Goal: Entertainment & Leisure: Consume media (video, audio)

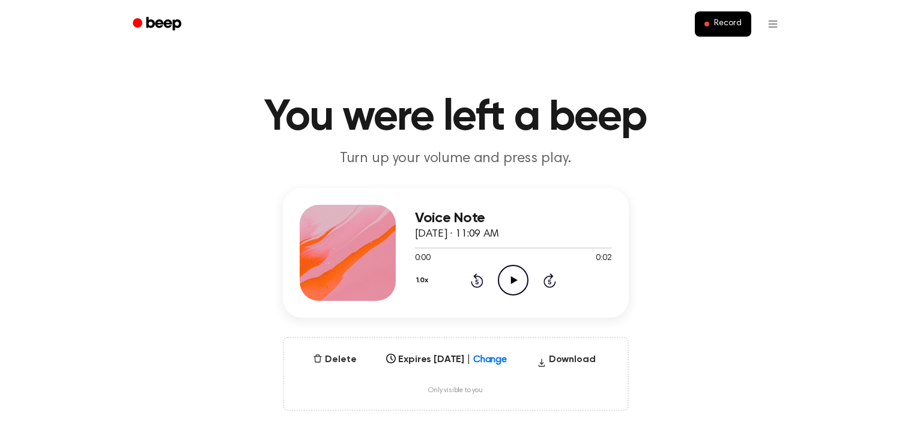
click at [513, 278] on icon at bounding box center [514, 280] width 7 height 8
click at [426, 279] on button "1.0x" at bounding box center [424, 280] width 18 height 20
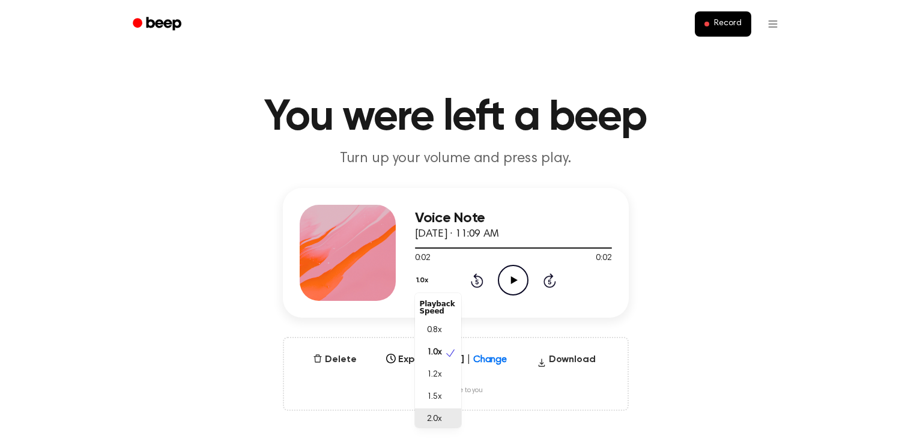
click at [426, 415] on div "2.0x" at bounding box center [431, 419] width 22 height 13
click at [514, 280] on icon at bounding box center [514, 280] width 7 height 8
click at [510, 276] on icon "Play Audio" at bounding box center [513, 280] width 31 height 31
click at [510, 276] on icon "Pause Audio" at bounding box center [513, 280] width 31 height 31
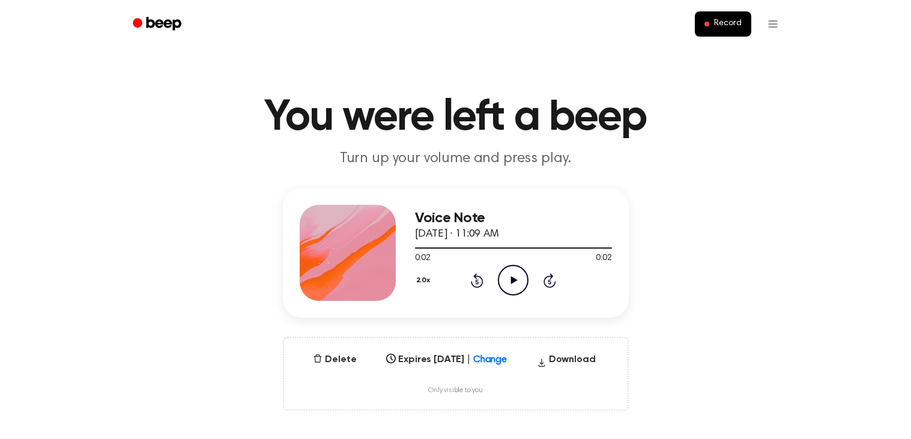
click at [510, 276] on icon "Play Audio" at bounding box center [513, 280] width 31 height 31
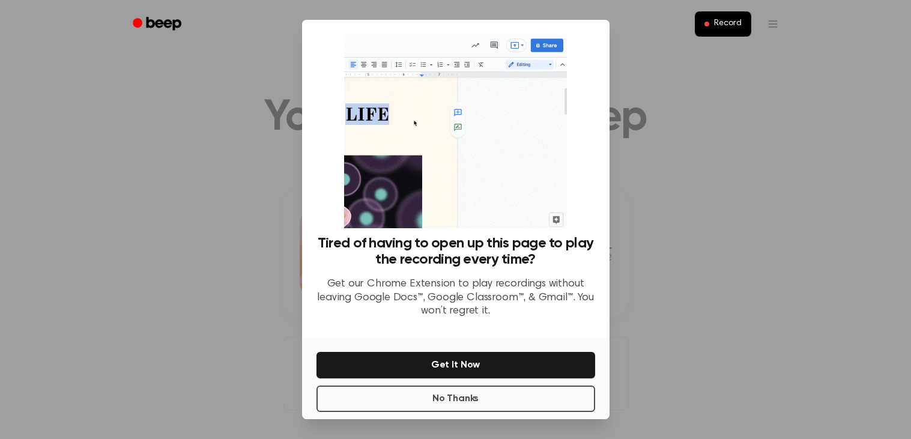
click at [513, 273] on div "Tired of having to open up this page to play the recording every time? Get our …" at bounding box center [456, 282] width 279 height 93
click at [141, 213] on div at bounding box center [455, 219] width 911 height 439
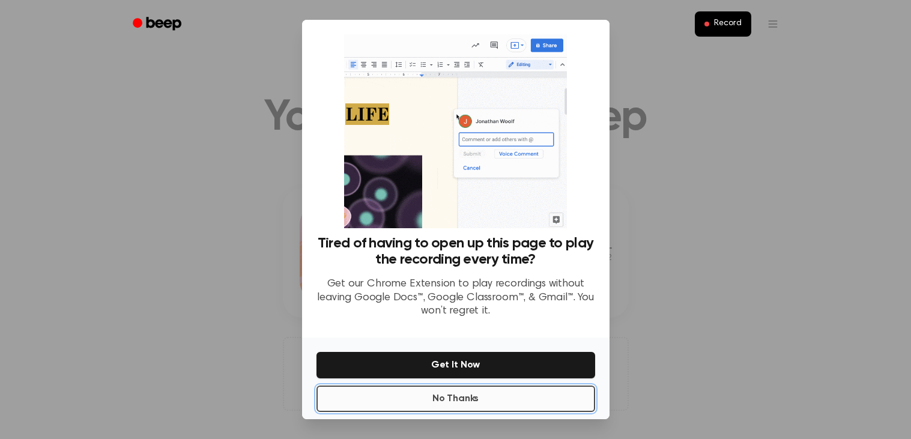
click at [370, 397] on button "No Thanks" at bounding box center [456, 399] width 279 height 26
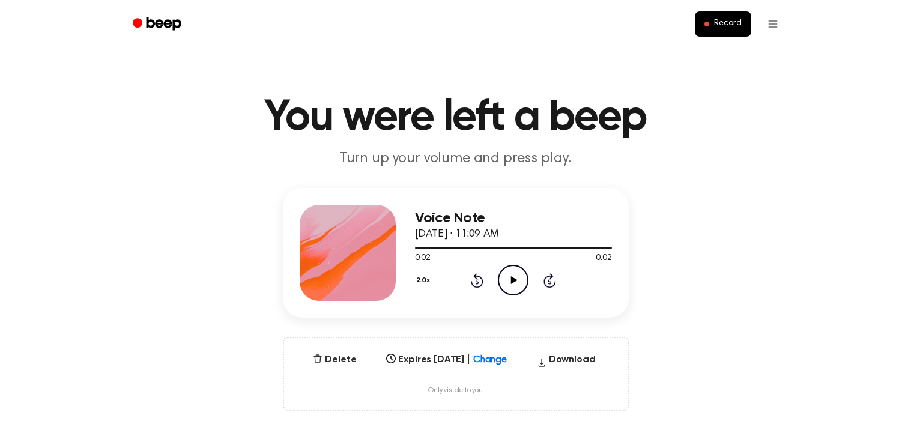
click at [506, 273] on icon "Play Audio" at bounding box center [513, 280] width 31 height 31
click at [506, 272] on icon "Play Audio" at bounding box center [513, 280] width 31 height 31
click at [505, 269] on icon "Play Audio" at bounding box center [513, 280] width 31 height 31
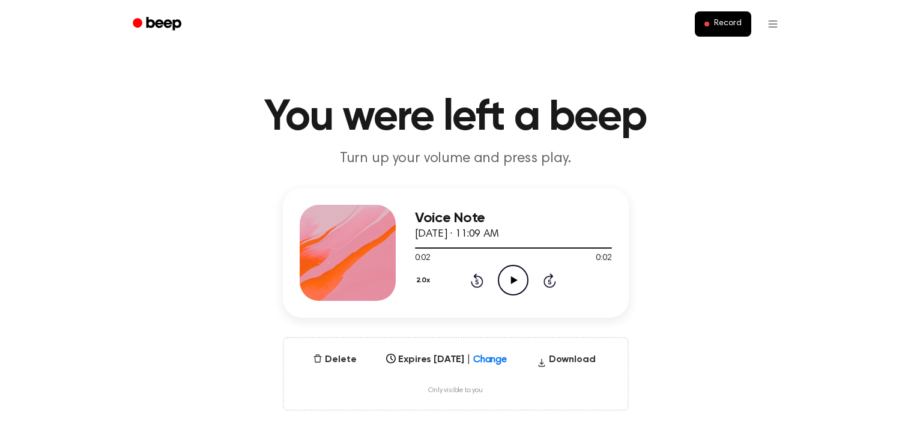
click at [424, 279] on button "2.0x" at bounding box center [425, 280] width 20 height 20
click at [431, 350] on span "1.0x" at bounding box center [434, 350] width 15 height 13
click at [521, 276] on icon "Play Audio" at bounding box center [513, 280] width 31 height 31
click at [506, 285] on icon "Play Audio" at bounding box center [513, 280] width 31 height 31
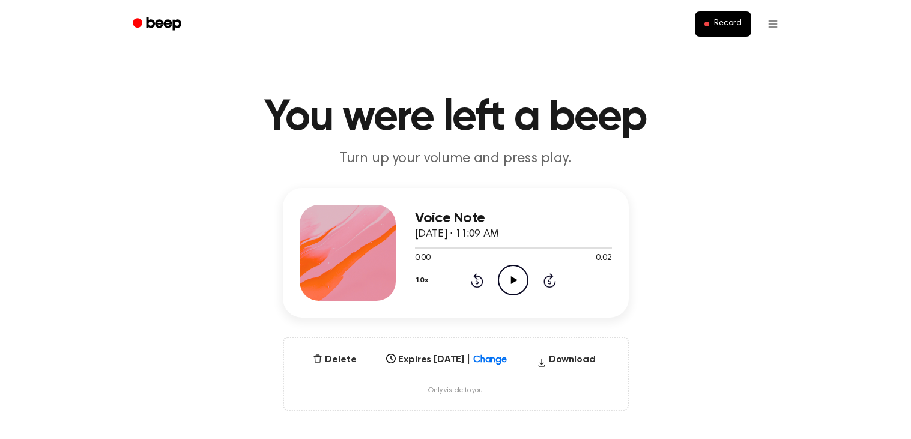
click at [512, 282] on icon at bounding box center [514, 280] width 7 height 8
click at [510, 284] on icon "Play Audio" at bounding box center [513, 280] width 31 height 31
click at [510, 284] on icon "Pause Audio" at bounding box center [513, 280] width 31 height 31
click at [510, 284] on icon "Play Audio" at bounding box center [513, 280] width 31 height 31
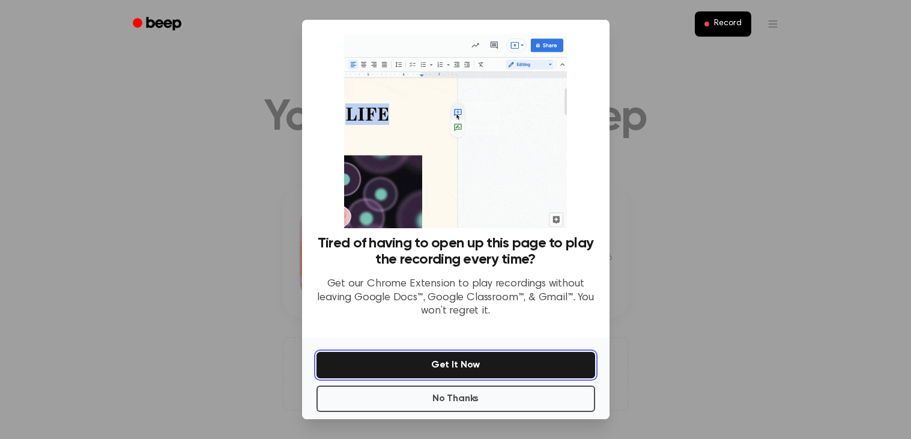
click at [458, 355] on button "Get It Now" at bounding box center [456, 365] width 279 height 26
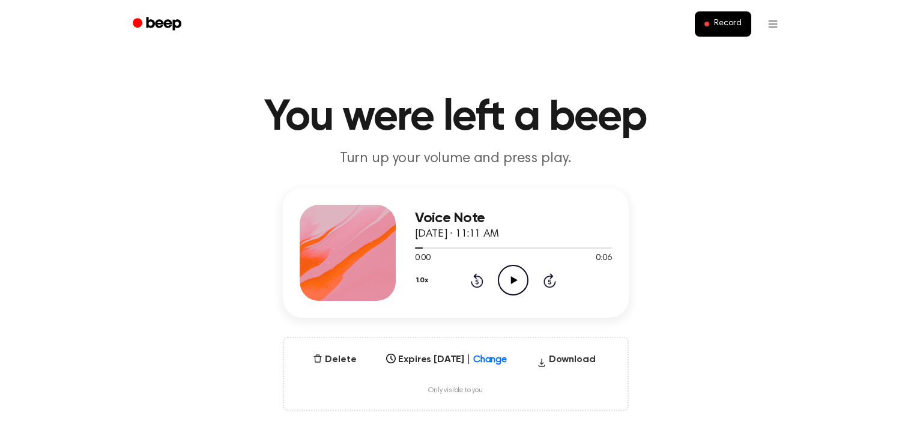
click at [507, 277] on icon "Play Audio" at bounding box center [513, 280] width 31 height 31
click at [549, 288] on icon at bounding box center [550, 280] width 13 height 14
click at [508, 276] on icon "Play Audio" at bounding box center [513, 280] width 31 height 31
click at [513, 282] on icon "Play Audio" at bounding box center [513, 280] width 31 height 31
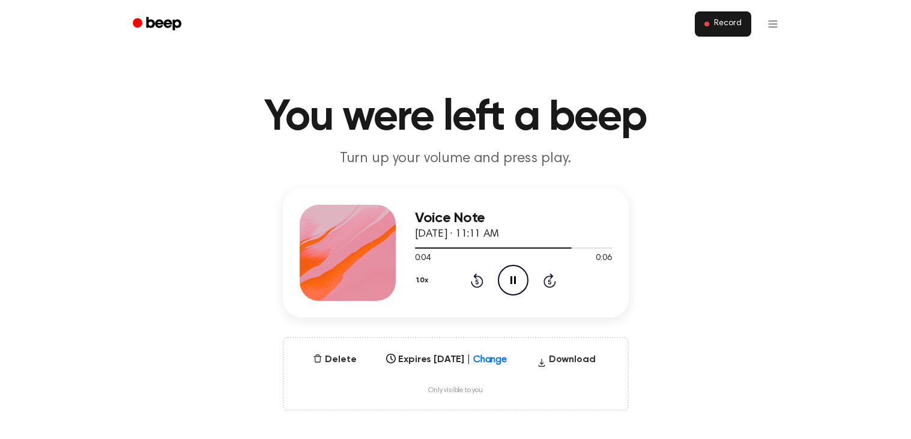
click at [720, 20] on span "Record" at bounding box center [727, 24] width 27 height 11
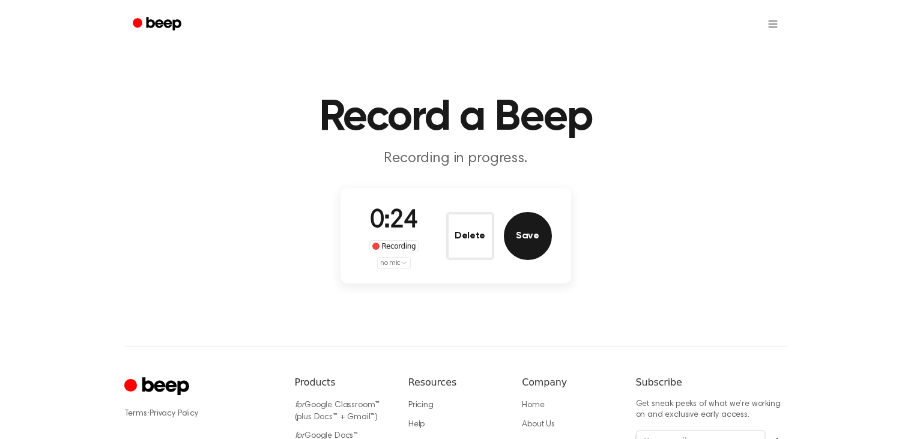
click at [530, 242] on button "Save" at bounding box center [528, 236] width 48 height 48
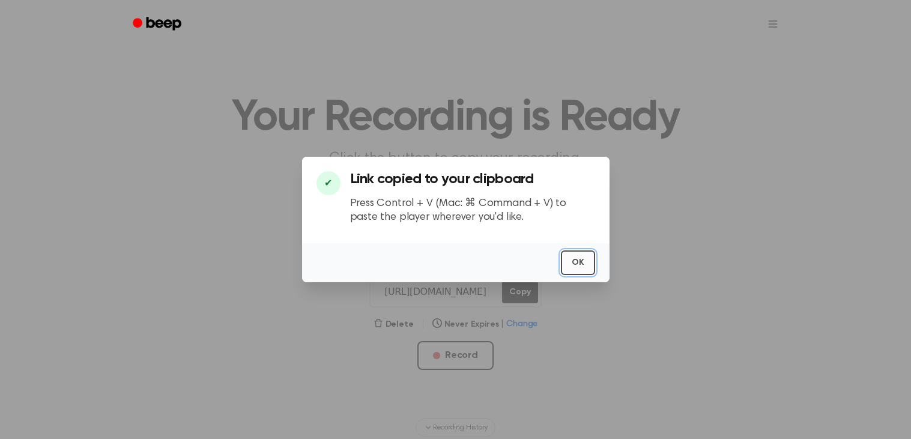
click at [590, 269] on button "OK" at bounding box center [578, 263] width 34 height 25
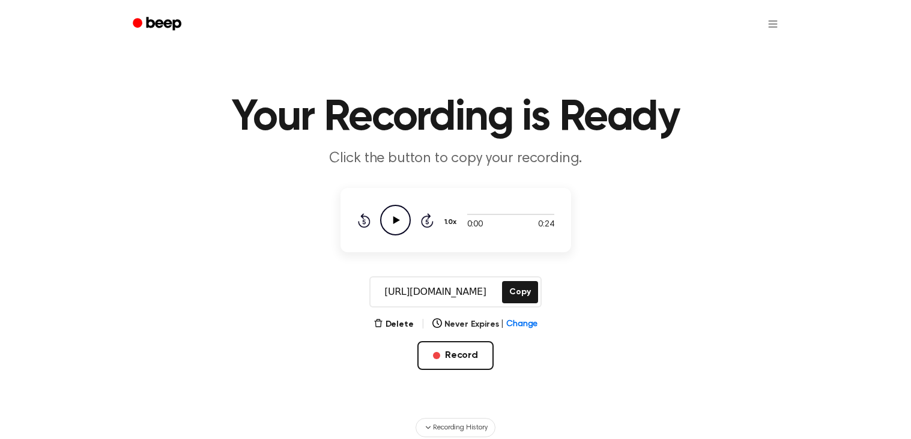
click at [403, 216] on icon "Play Audio" at bounding box center [395, 220] width 31 height 31
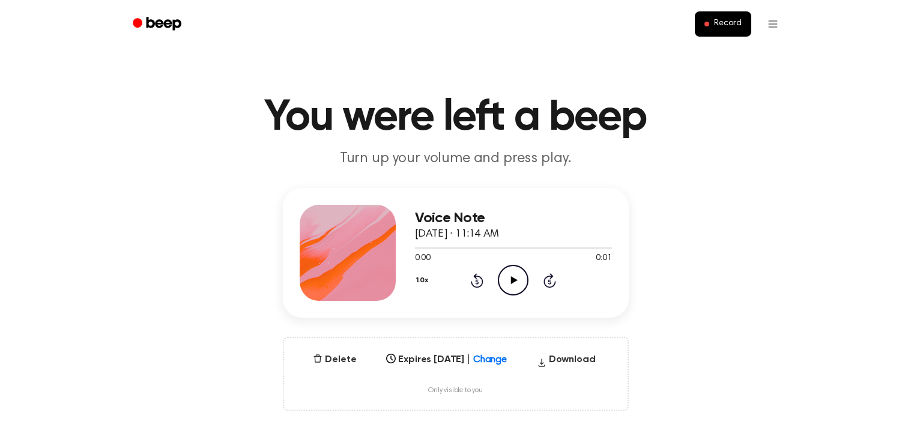
click at [510, 277] on icon "Play Audio" at bounding box center [513, 280] width 31 height 31
click at [535, 286] on div "1.0x Rewind 5 seconds Pause Audio Skip 5 seconds" at bounding box center [513, 280] width 197 height 31
click at [521, 285] on icon "Play Audio" at bounding box center [513, 280] width 31 height 31
click at [520, 290] on icon "Play Audio" at bounding box center [513, 280] width 31 height 31
